Goal: Transaction & Acquisition: Purchase product/service

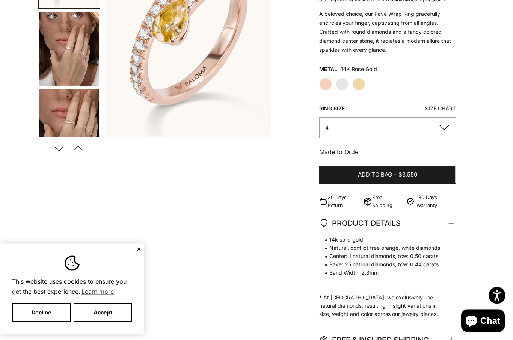
scroll to position [142, 0]
click at [442, 131] on button "4" at bounding box center [387, 127] width 136 height 21
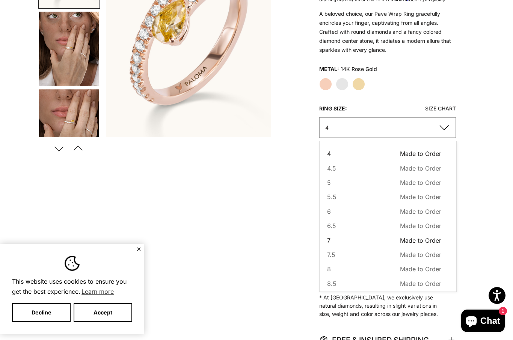
click at [357, 236] on button "7 Made to Order Sold out" at bounding box center [384, 240] width 114 height 10
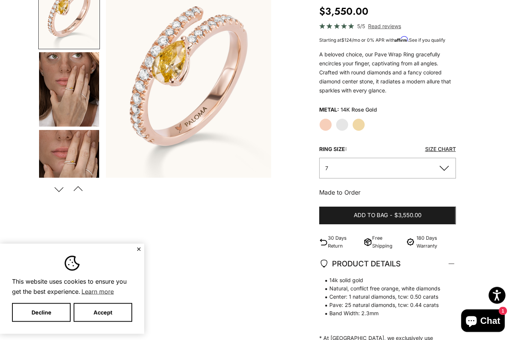
scroll to position [101, 0]
click at [388, 29] on span "Read reviews" at bounding box center [384, 26] width 33 height 9
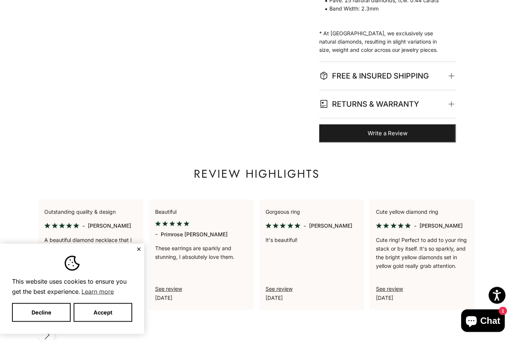
scroll to position [522, 0]
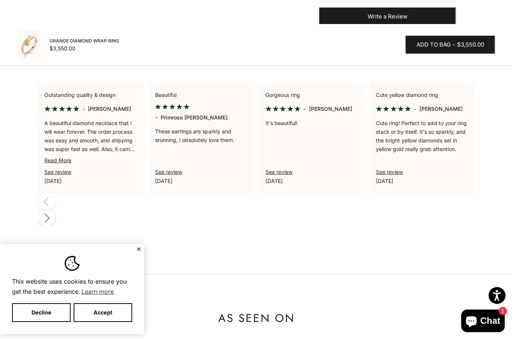
click at [107, 149] on p "A beautiful diamond necklace that I will wear forever. The order process was ea…" at bounding box center [90, 136] width 92 height 35
click at [53, 162] on link "Read More" at bounding box center [57, 160] width 27 height 6
click at [51, 157] on link "Read More" at bounding box center [57, 160] width 27 height 6
click at [55, 158] on link "Read More" at bounding box center [57, 160] width 27 height 6
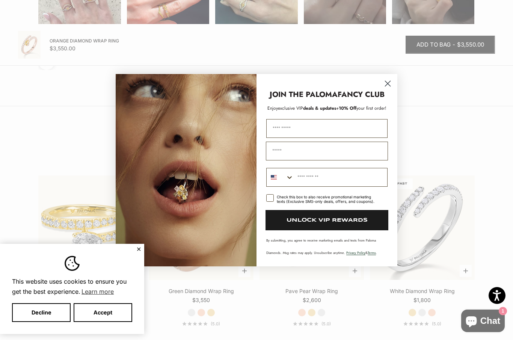
scroll to position [912, 0]
click at [390, 89] on circle "Close dialog" at bounding box center [388, 83] width 12 height 12
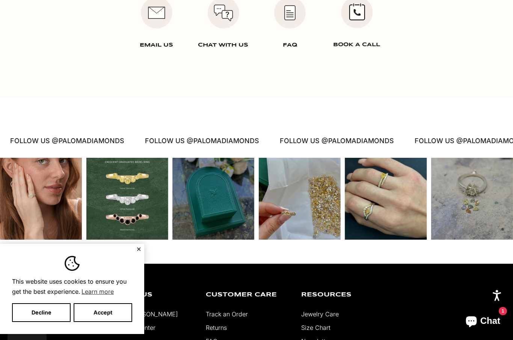
scroll to position [1432, 0]
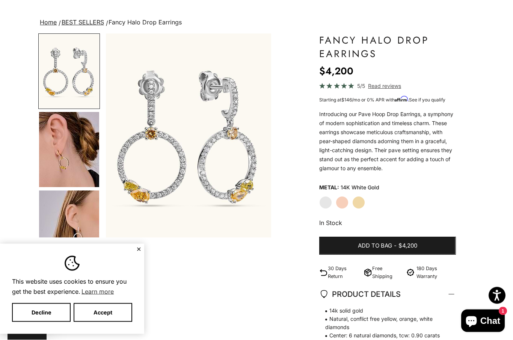
scroll to position [41, 0]
